Goal: Obtain resource: Obtain resource

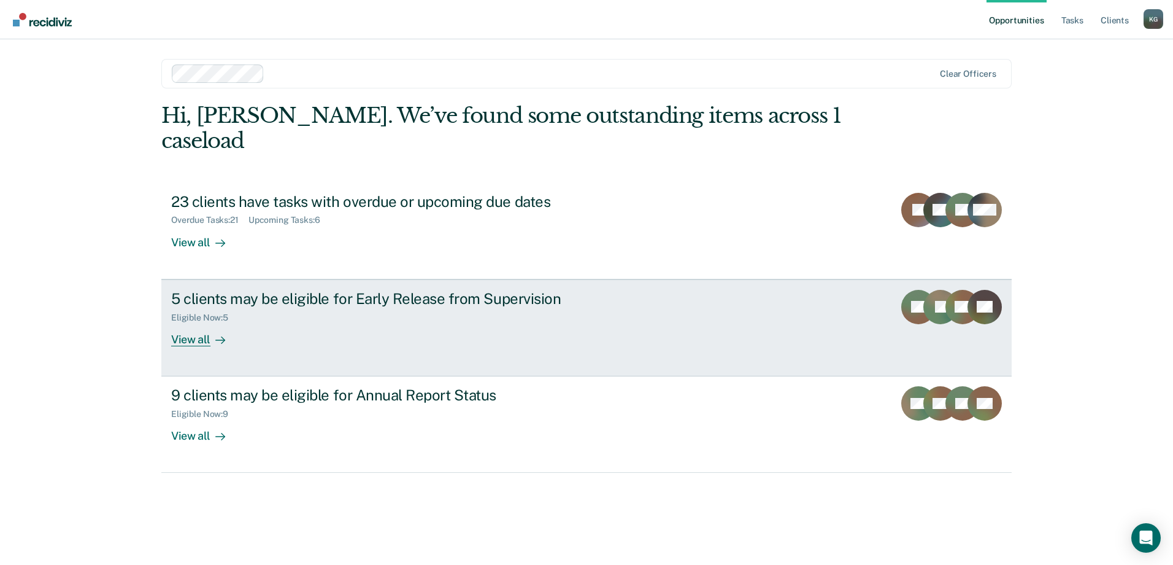
click at [400, 325] on link "5 clients may be eligible for Early Release from Supervision Eligible Now : 5 V…" at bounding box center [586, 327] width 851 height 97
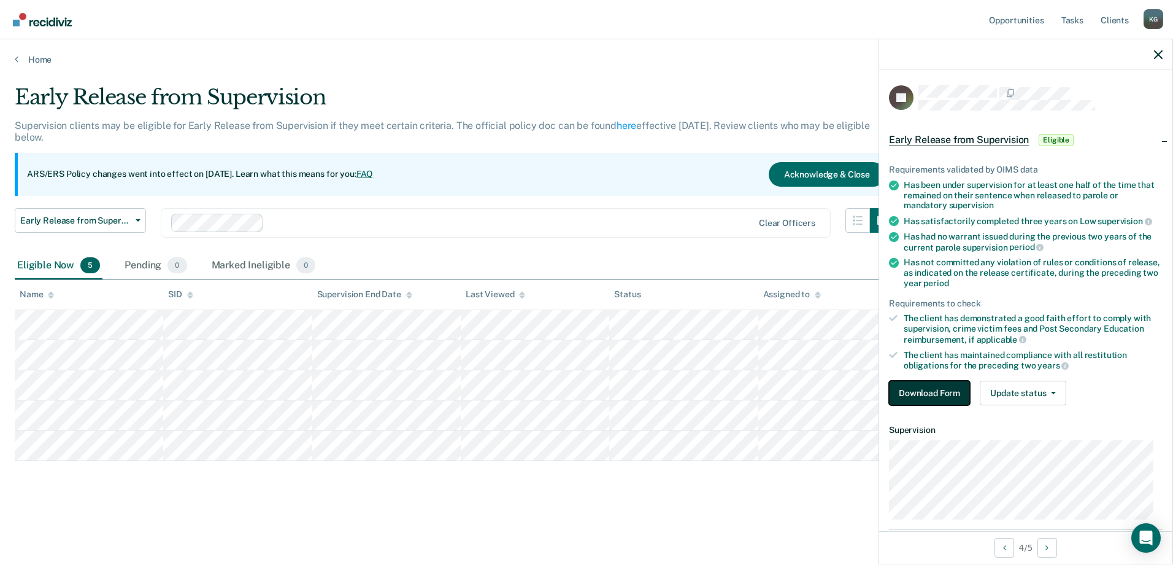
click at [929, 394] on button "Download Form" at bounding box center [929, 393] width 81 height 25
